Goal: Find specific page/section: Find specific page/section

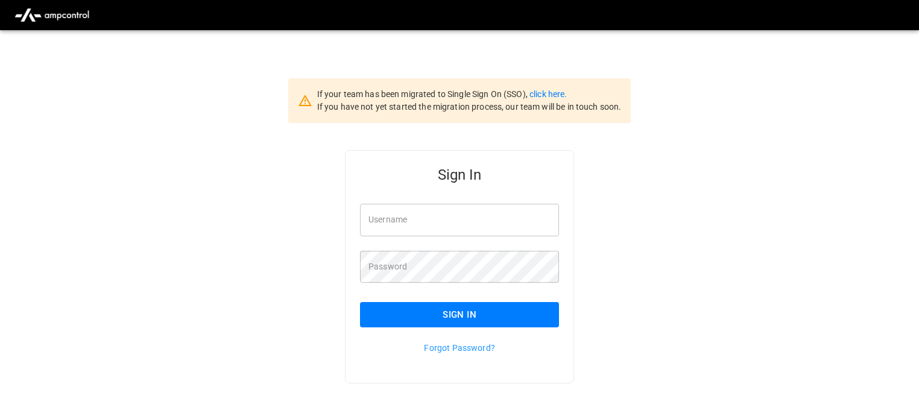
click at [423, 230] on input "Username" at bounding box center [459, 220] width 199 height 32
type input "**********"
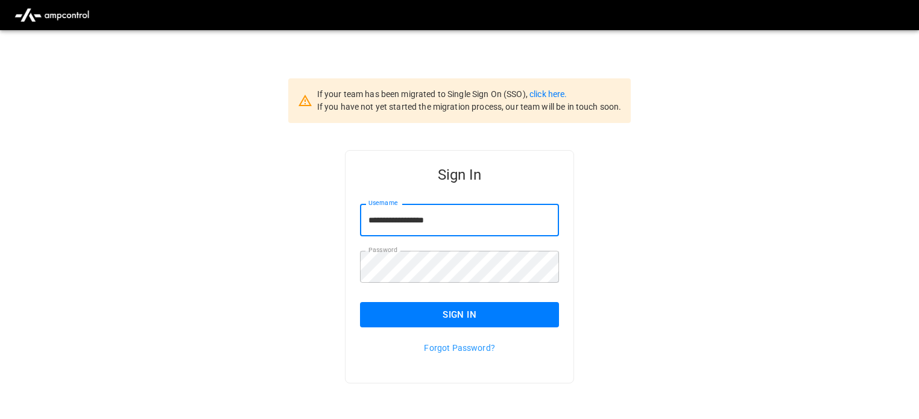
click at [472, 319] on button "Sign In" at bounding box center [459, 314] width 199 height 25
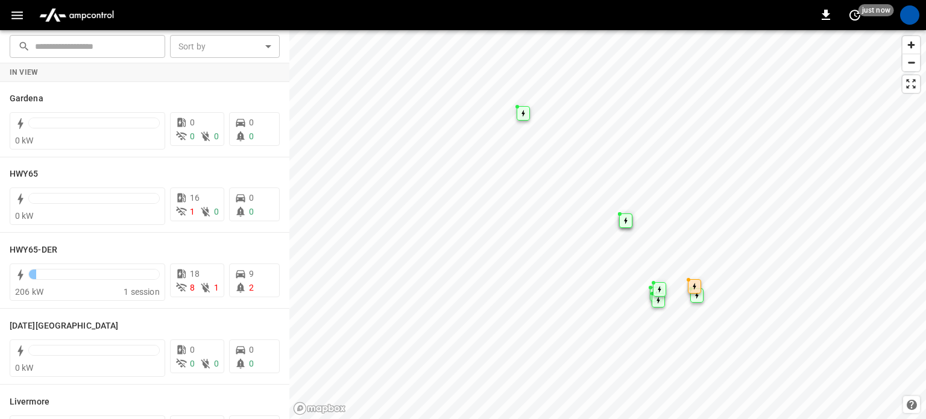
click at [16, 10] on icon "button" at bounding box center [17, 15] width 15 height 15
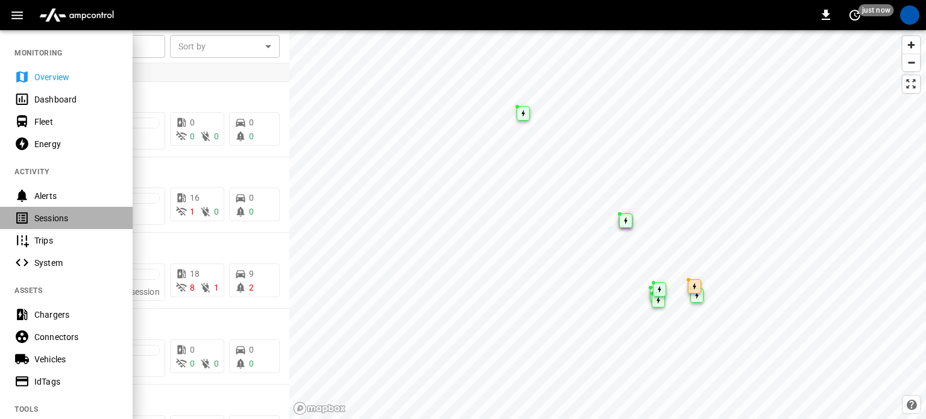
click at [51, 214] on div "Sessions" at bounding box center [76, 218] width 84 height 12
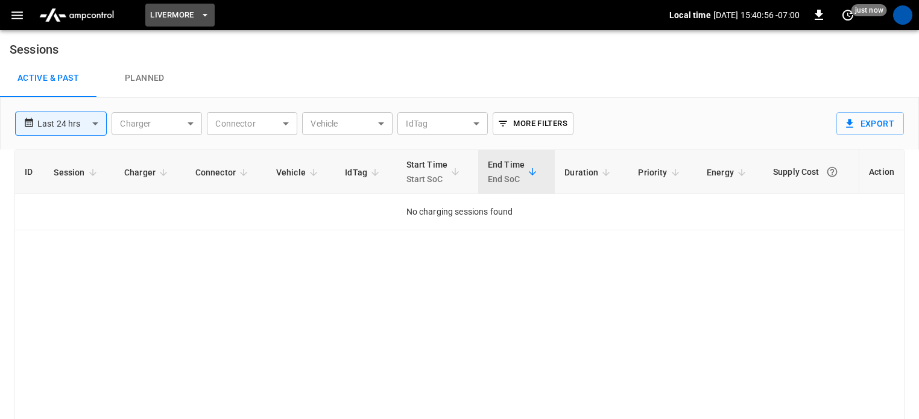
click at [171, 11] on span "Livermore" at bounding box center [171, 15] width 43 height 14
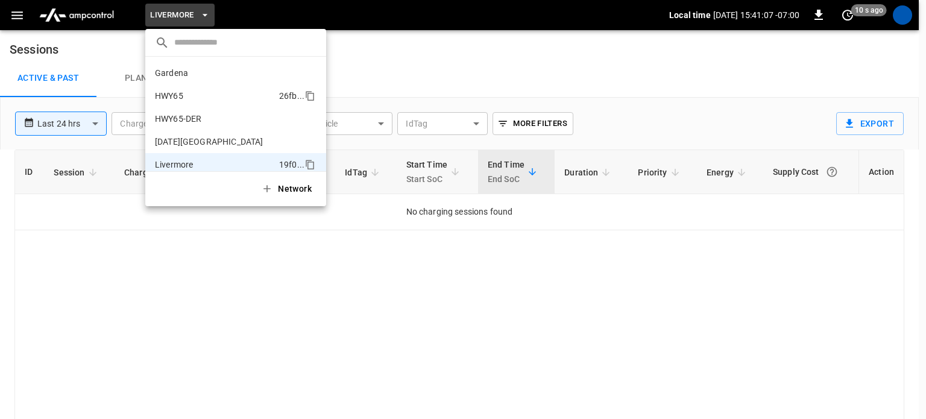
click at [181, 98] on p "HWY65" at bounding box center [169, 96] width 28 height 12
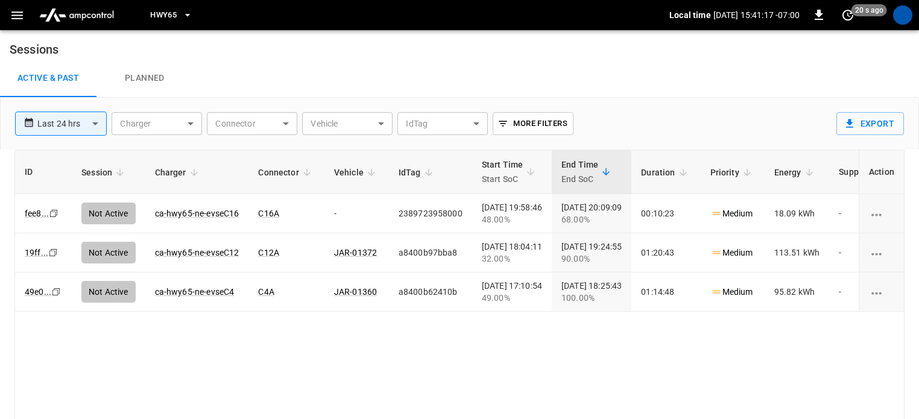
click at [182, 13] on icon "button" at bounding box center [188, 15] width 12 height 12
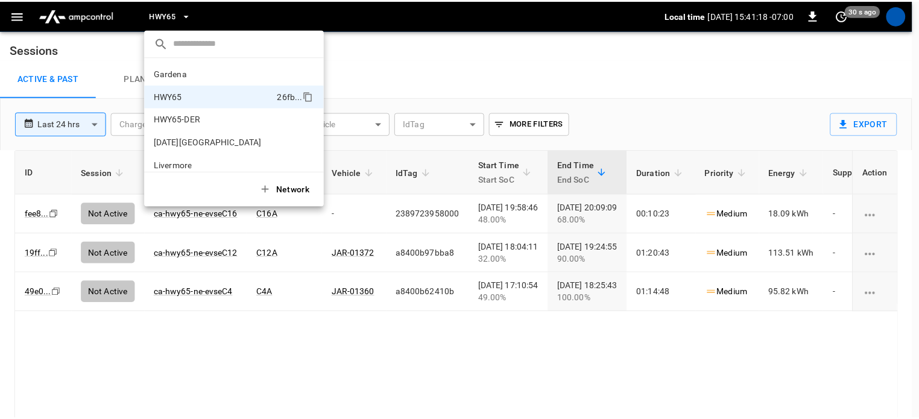
scroll to position [19, 0]
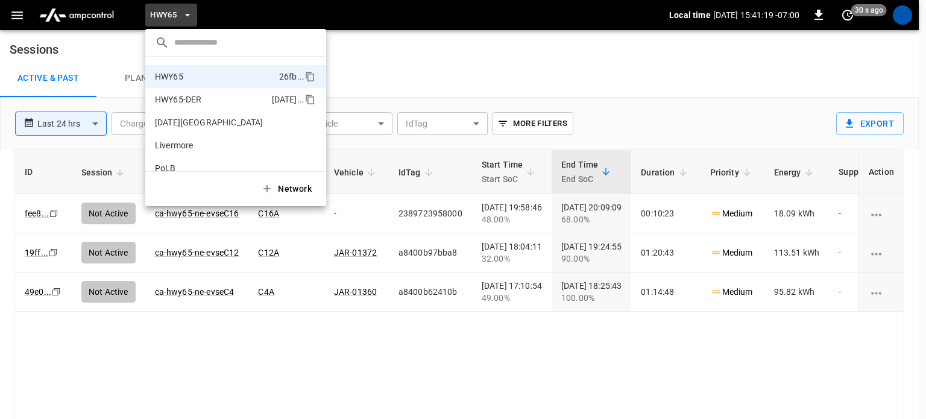
click at [197, 101] on p "HWY65-DER" at bounding box center [178, 99] width 46 height 12
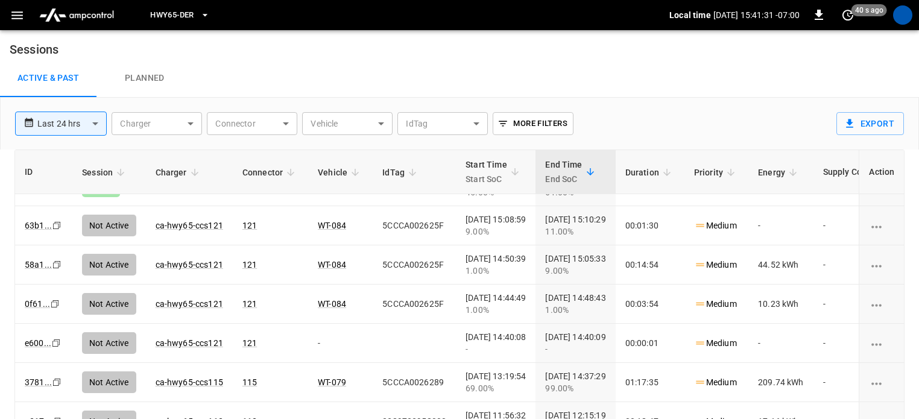
scroll to position [0, 0]
